Goal: Task Accomplishment & Management: Use online tool/utility

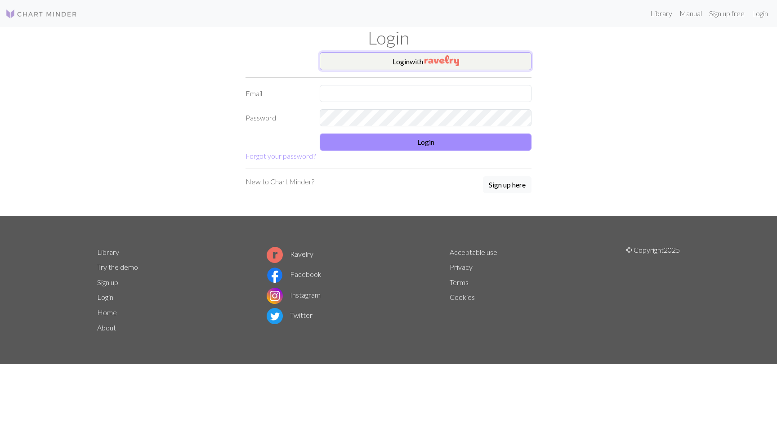
click at [366, 61] on button "Login with" at bounding box center [426, 61] width 212 height 18
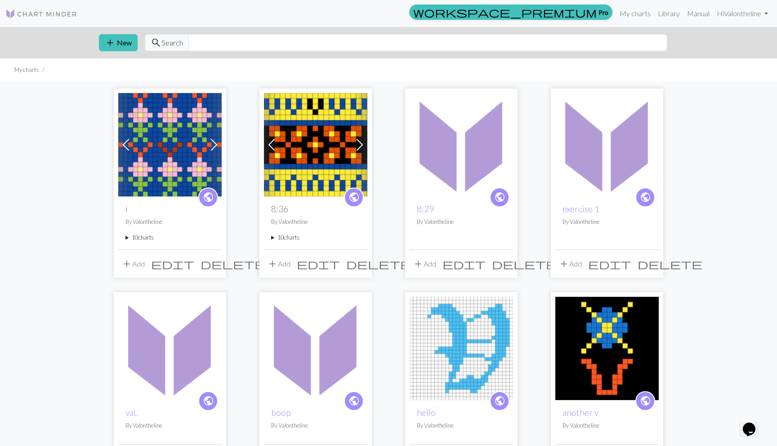
click at [135, 243] on div "public i By Valontheline 10 charts v flowers delete cursive i on red table dele…" at bounding box center [169, 223] width 103 height 53
click at [135, 239] on summary "10 charts" at bounding box center [169, 237] width 89 height 9
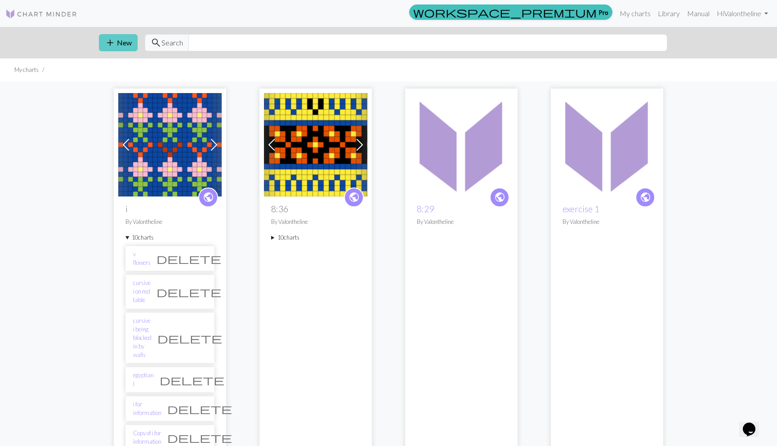
click at [114, 37] on span "add" at bounding box center [110, 42] width 11 height 13
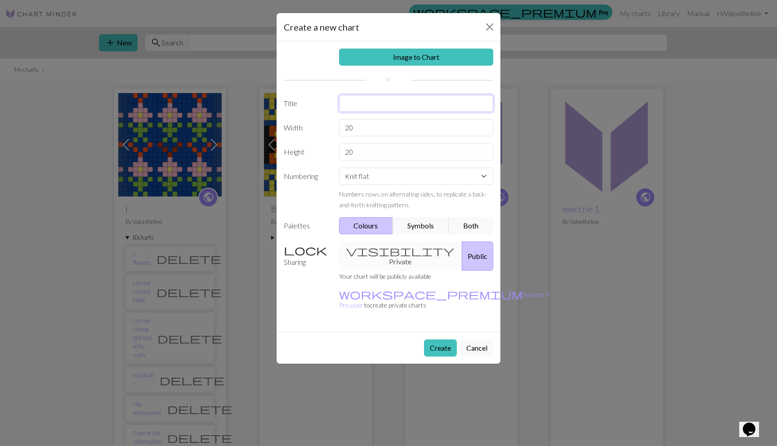
click at [348, 109] on input "text" at bounding box center [416, 103] width 155 height 17
type input "GDI 3"
drag, startPoint x: 372, startPoint y: 130, endPoint x: 299, endPoint y: 130, distance: 72.9
click at [299, 130] on div "Width 20" at bounding box center [388, 127] width 220 height 17
type input "40"
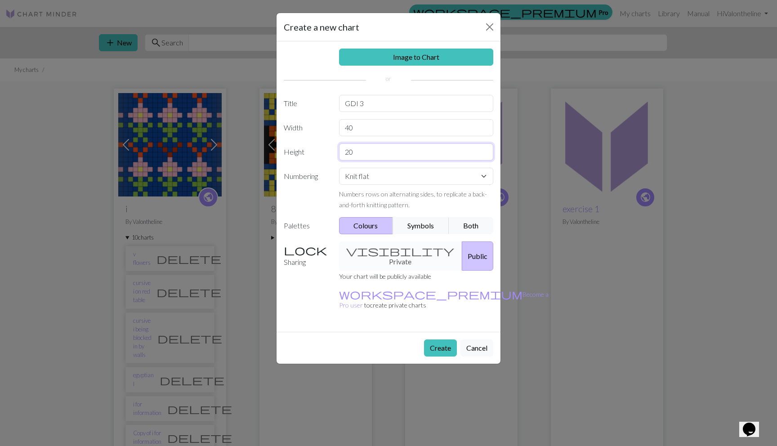
drag, startPoint x: 359, startPoint y: 152, endPoint x: 275, endPoint y: 149, distance: 83.7
click at [275, 149] on div "Create a new chart Image to Chart Title GDI 3 Width 40 Height 20 Numbering Knit…" at bounding box center [388, 223] width 777 height 446
type input "40"
click at [438, 340] on button "Create" at bounding box center [440, 348] width 33 height 17
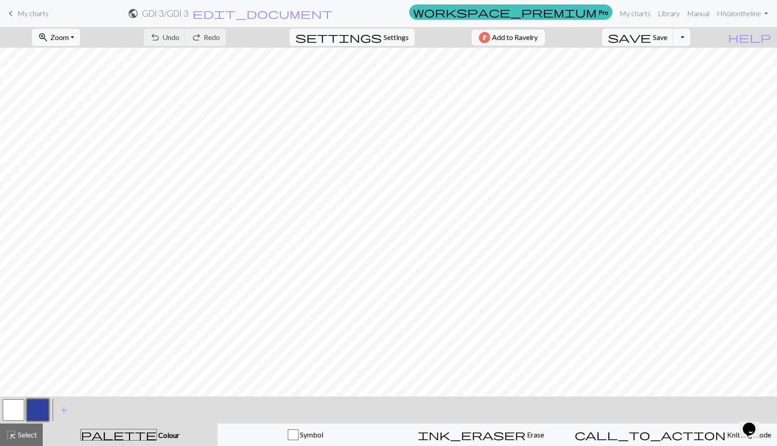
click at [20, 405] on button "button" at bounding box center [14, 410] width 22 height 22
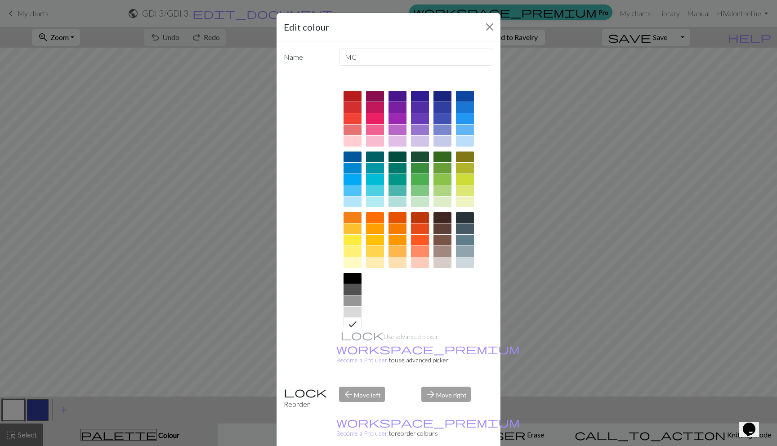
click at [463, 94] on div at bounding box center [465, 96] width 18 height 11
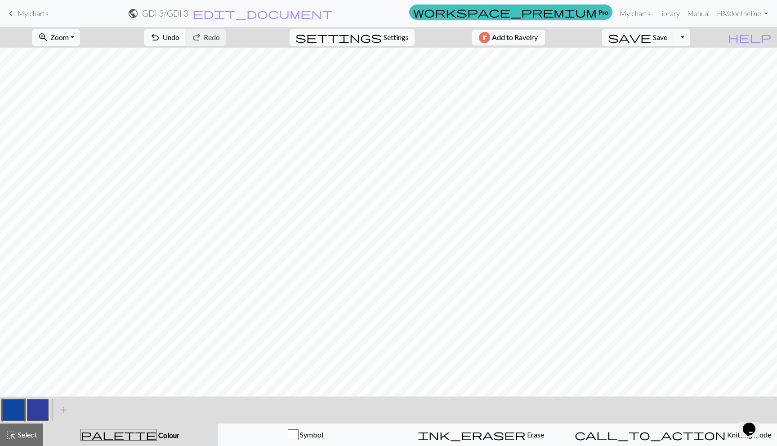
click at [38, 415] on button "button" at bounding box center [38, 410] width 22 height 22
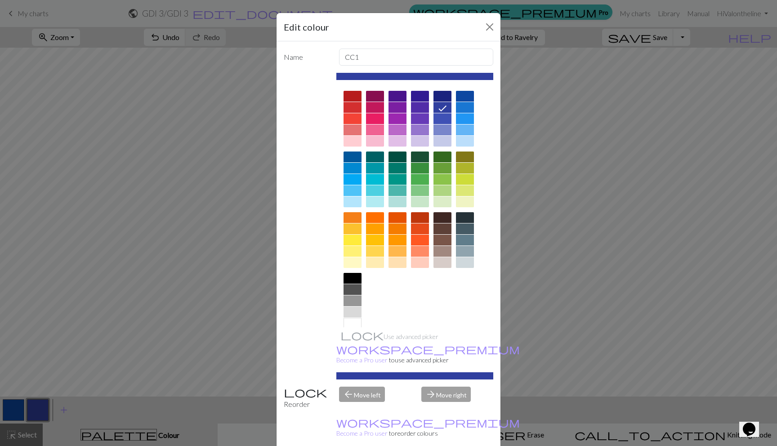
click at [352, 238] on div at bounding box center [353, 240] width 18 height 11
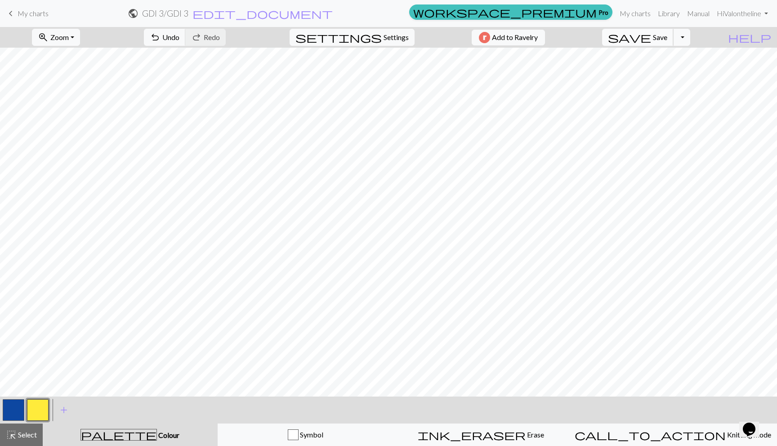
click at [667, 33] on span "Save" at bounding box center [660, 37] width 14 height 9
click at [670, 37] on button "save Save Save" at bounding box center [638, 37] width 72 height 17
click at [63, 411] on span "add" at bounding box center [63, 410] width 11 height 13
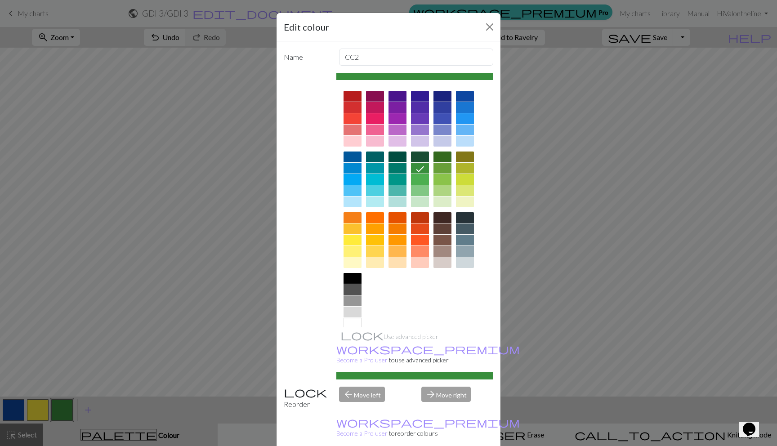
click at [354, 322] on div at bounding box center [353, 323] width 18 height 11
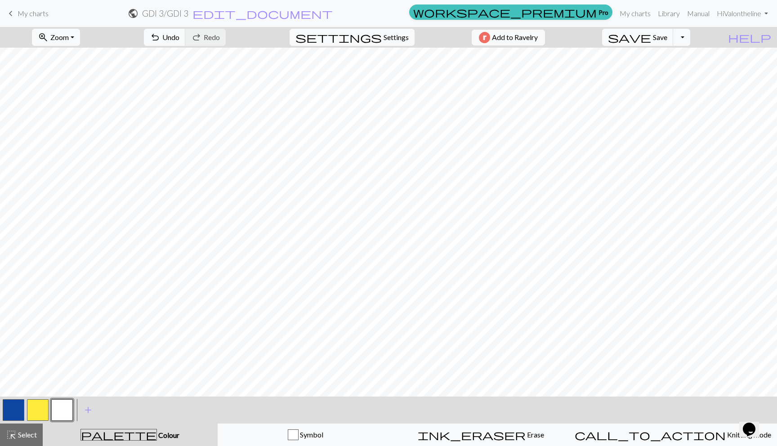
click at [42, 401] on button "button" at bounding box center [38, 410] width 22 height 22
click at [69, 413] on button "button" at bounding box center [62, 410] width 22 height 22
click at [17, 405] on button "button" at bounding box center [14, 410] width 22 height 22
click at [43, 412] on button "button" at bounding box center [38, 410] width 22 height 22
click at [85, 412] on span "add" at bounding box center [88, 410] width 11 height 13
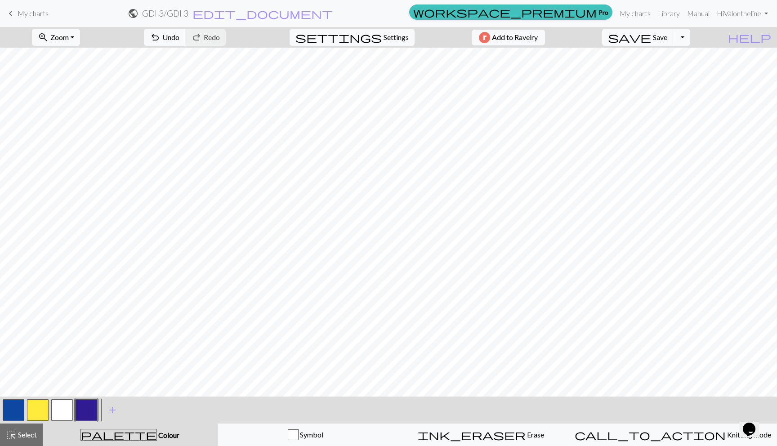
click at [33, 405] on button "button" at bounding box center [38, 410] width 22 height 22
click at [29, 439] on div "highlight_alt Select Select" at bounding box center [21, 435] width 31 height 11
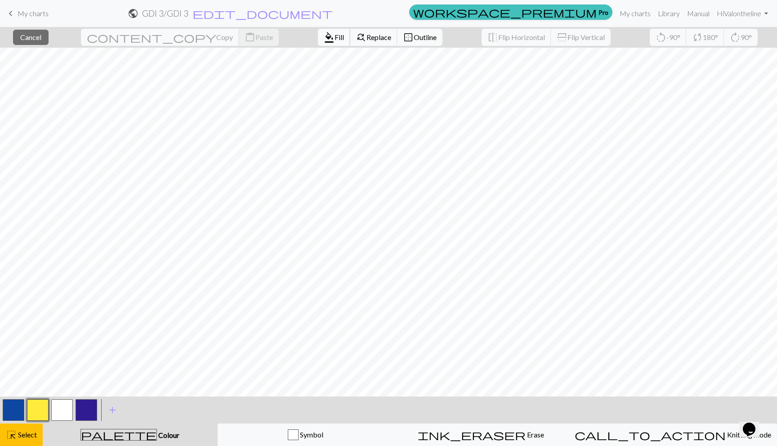
click at [324, 33] on span "format_color_fill" at bounding box center [329, 37] width 11 height 13
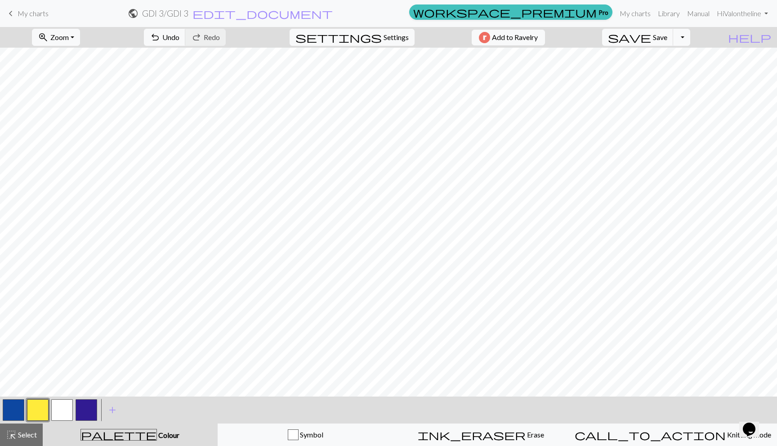
click at [95, 401] on button "button" at bounding box center [87, 410] width 22 height 22
click at [9, 408] on button "button" at bounding box center [14, 410] width 22 height 22
click at [41, 404] on button "button" at bounding box center [38, 410] width 22 height 22
click at [15, 413] on button "button" at bounding box center [14, 410] width 22 height 22
click at [42, 409] on button "button" at bounding box center [38, 410] width 22 height 22
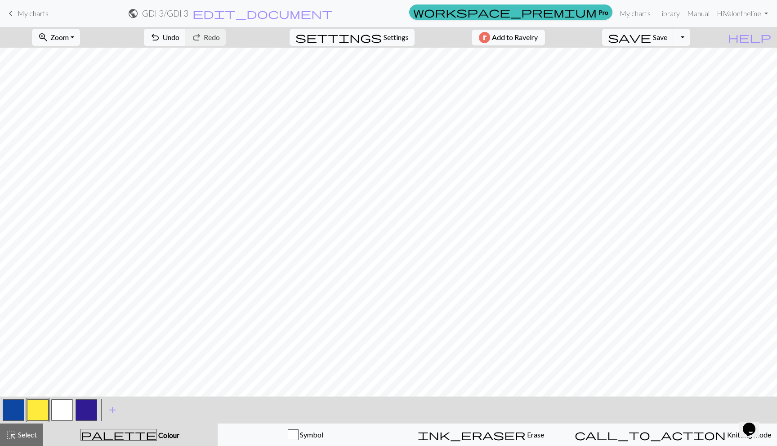
click at [18, 400] on button "button" at bounding box center [14, 410] width 22 height 22
click at [64, 408] on button "button" at bounding box center [62, 410] width 22 height 22
click at [43, 406] on button "button" at bounding box center [38, 410] width 22 height 22
click at [91, 410] on button "button" at bounding box center [87, 410] width 22 height 22
click at [35, 403] on button "button" at bounding box center [38, 410] width 22 height 22
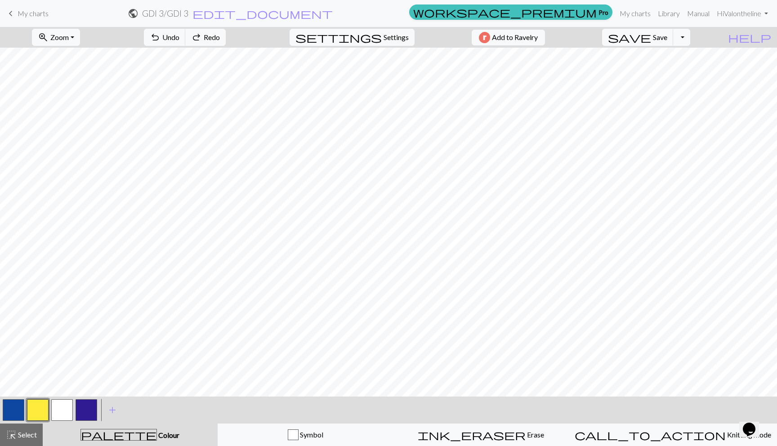
click at [18, 407] on button "button" at bounding box center [14, 410] width 22 height 22
click at [651, 41] on span "save" at bounding box center [629, 37] width 43 height 13
